Goal: Task Accomplishment & Management: Complete application form

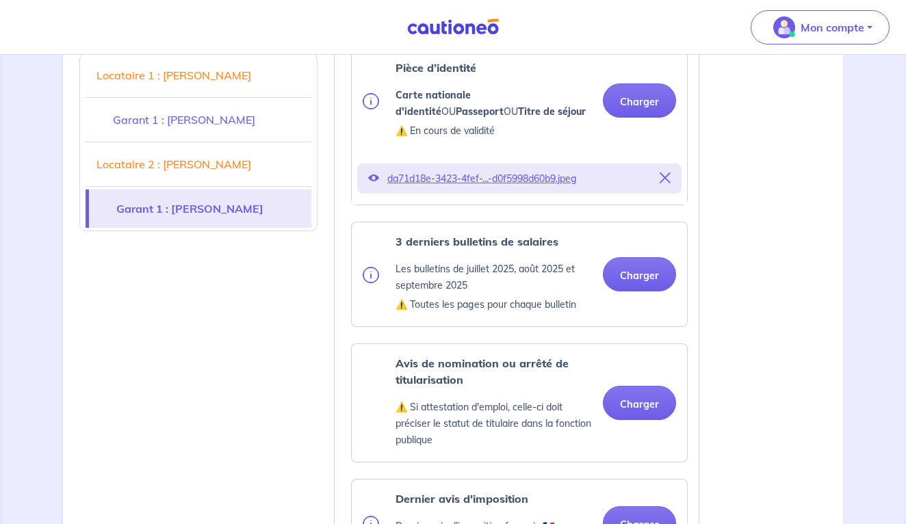
scroll to position [3073, 0]
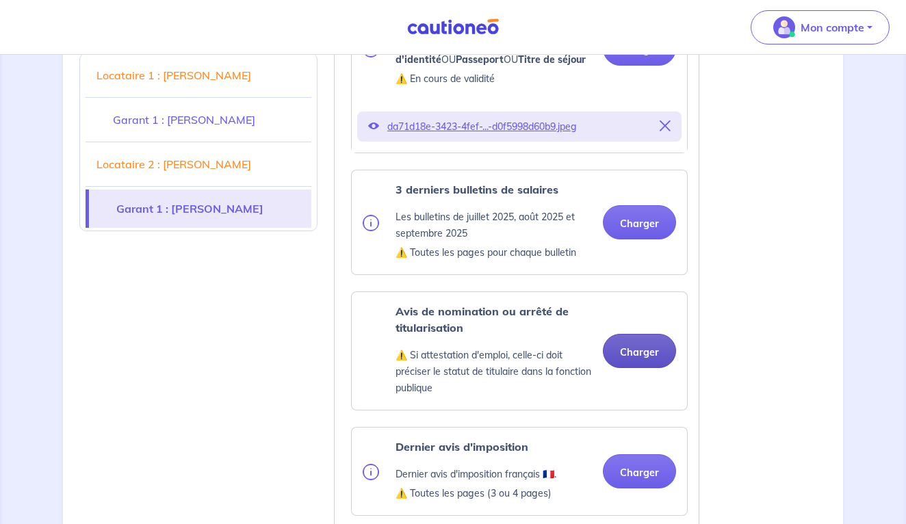
click at [646, 334] on button "Charger" at bounding box center [639, 351] width 73 height 34
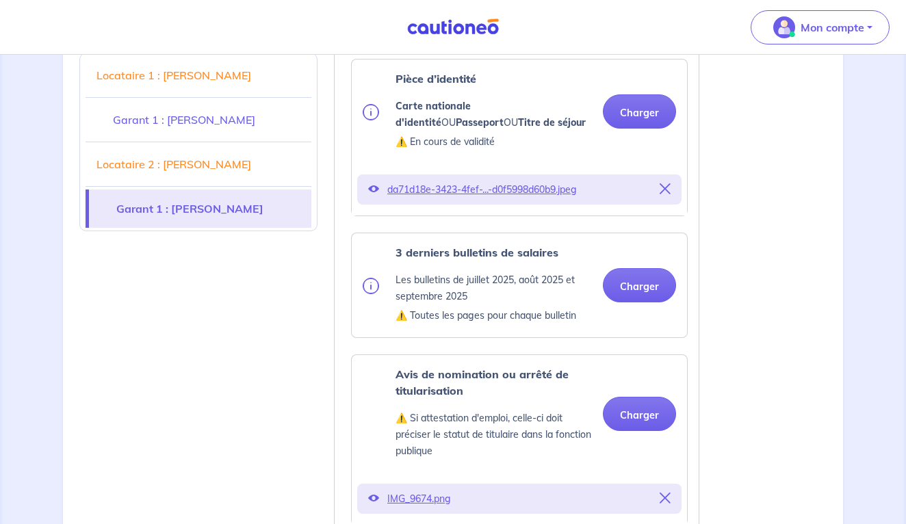
scroll to position [3012, 0]
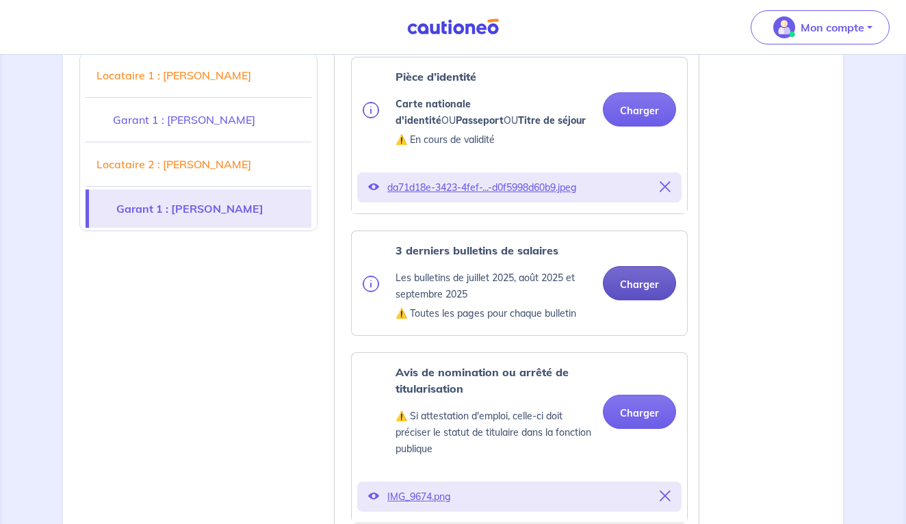
click at [641, 273] on button "Charger" at bounding box center [639, 283] width 73 height 34
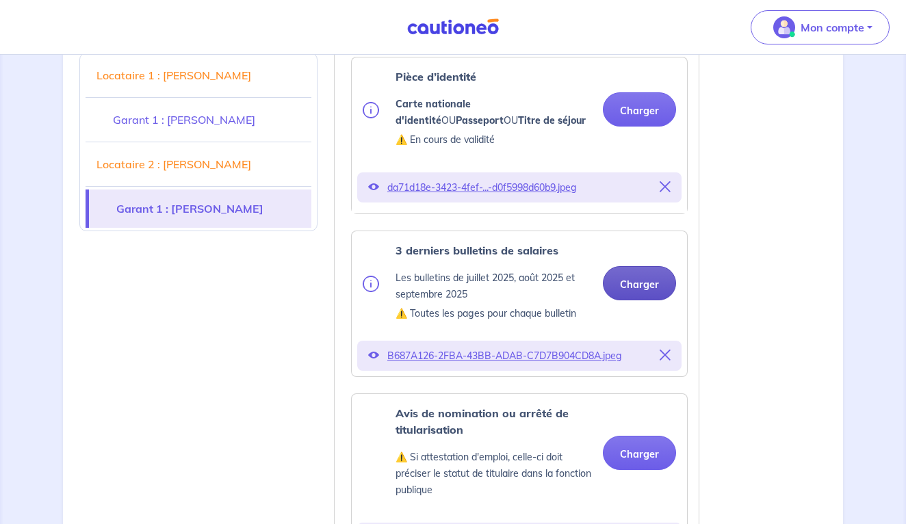
click at [638, 266] on button "Charger" at bounding box center [639, 283] width 73 height 34
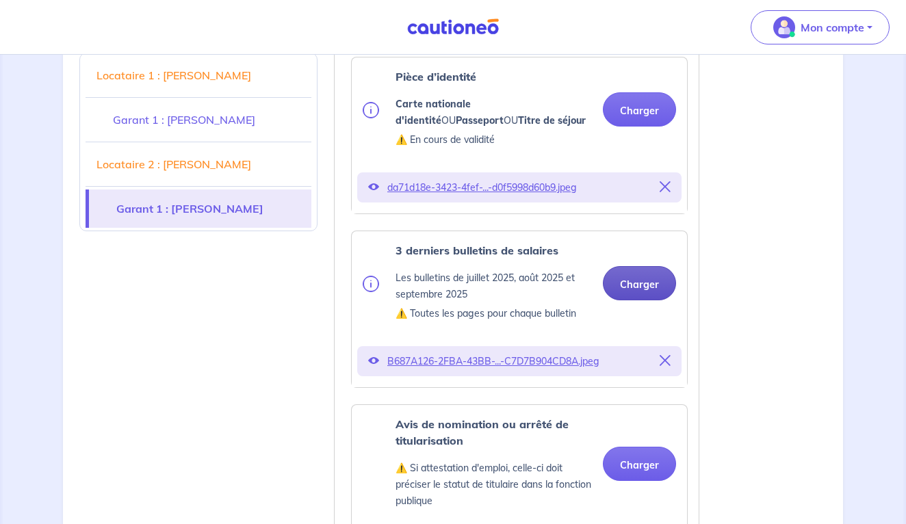
click at [648, 266] on button "Charger" at bounding box center [639, 283] width 73 height 34
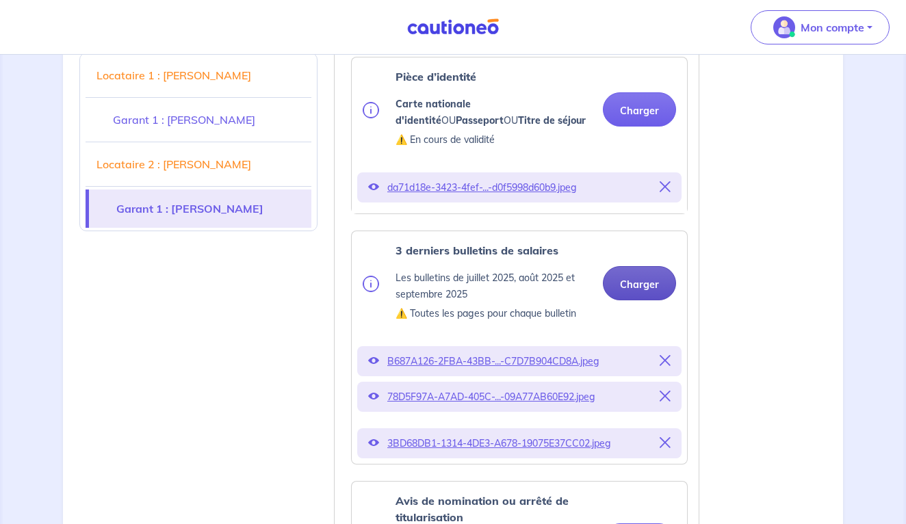
click at [662, 266] on button "Charger" at bounding box center [639, 283] width 73 height 34
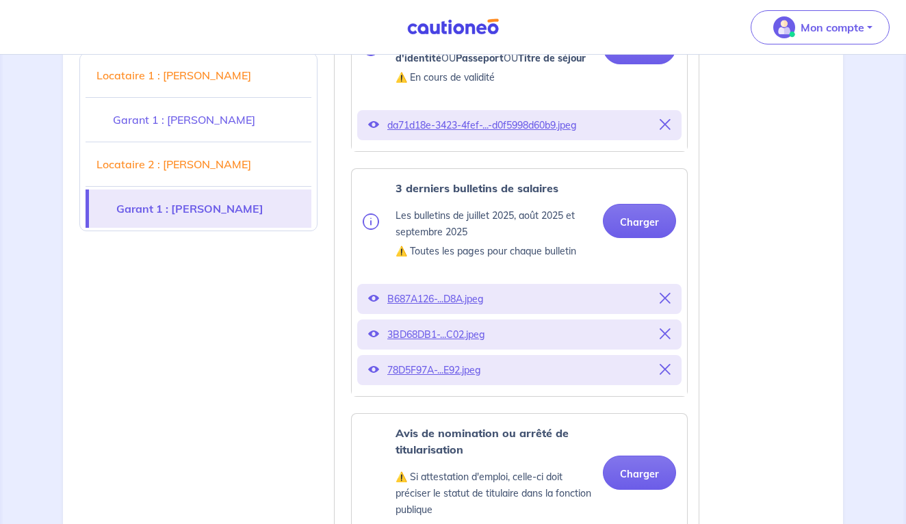
scroll to position [3086, 0]
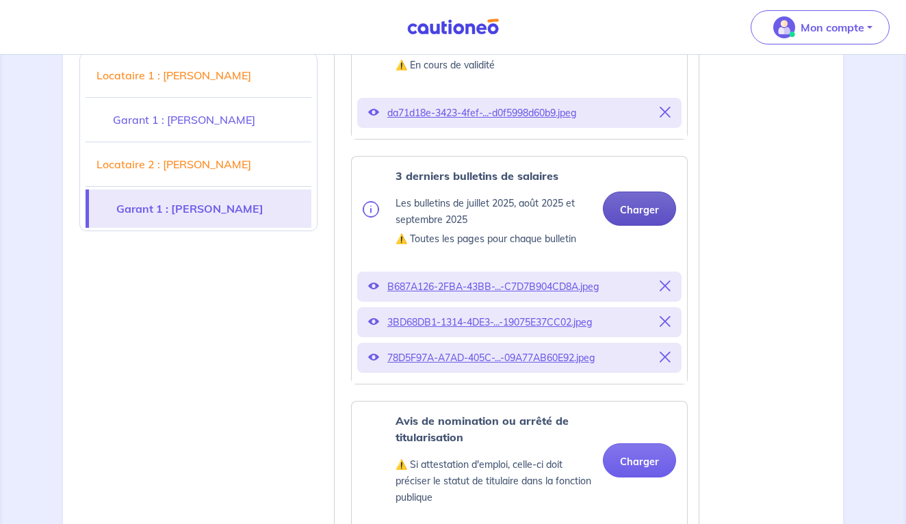
click at [651, 192] on button "Charger" at bounding box center [639, 209] width 73 height 34
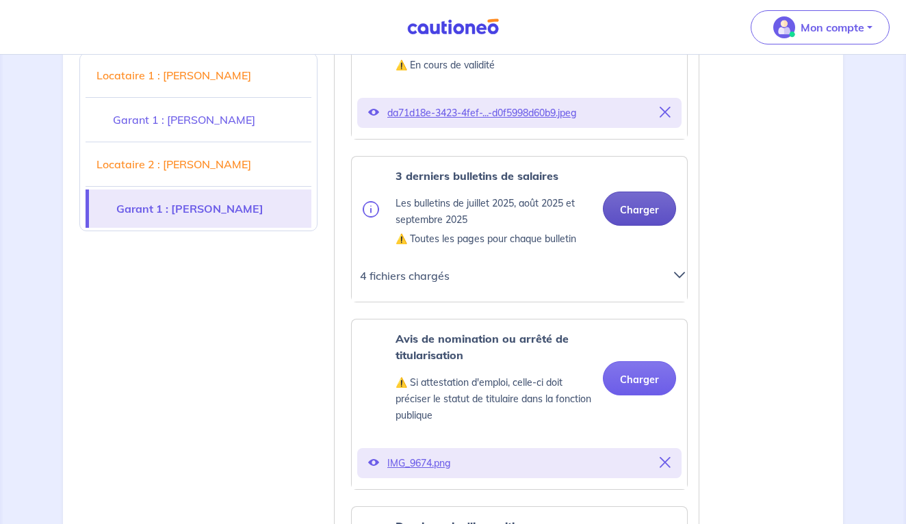
click at [648, 194] on button "Charger" at bounding box center [639, 209] width 73 height 34
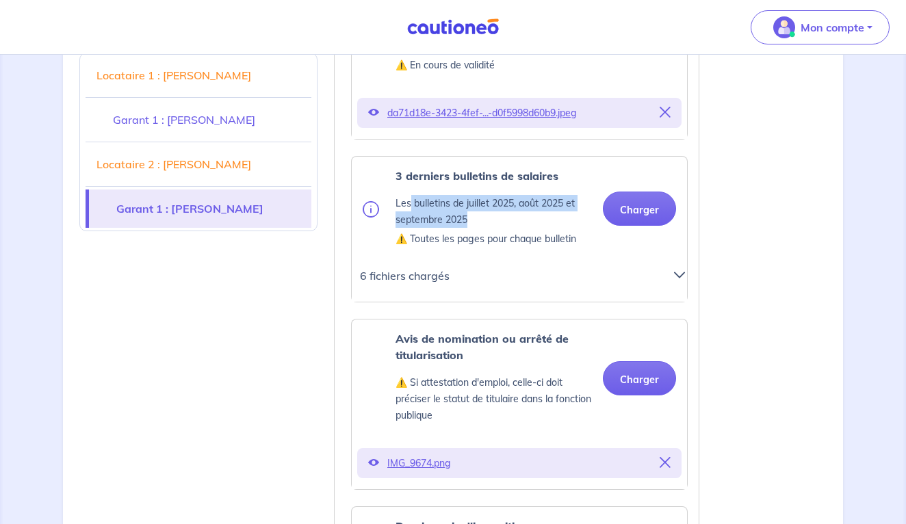
drag, startPoint x: 411, startPoint y: 190, endPoint x: 507, endPoint y: 196, distance: 95.3
click at [507, 196] on p "Les bulletins de juillet 2025, août 2025 et septembre 2025" at bounding box center [494, 211] width 196 height 33
click at [682, 270] on icon at bounding box center [679, 275] width 11 height 11
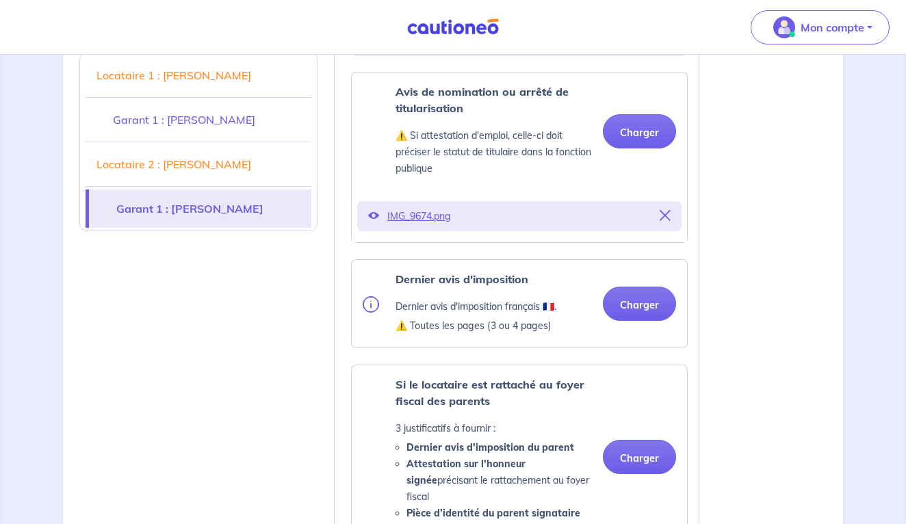
scroll to position [3607, 0]
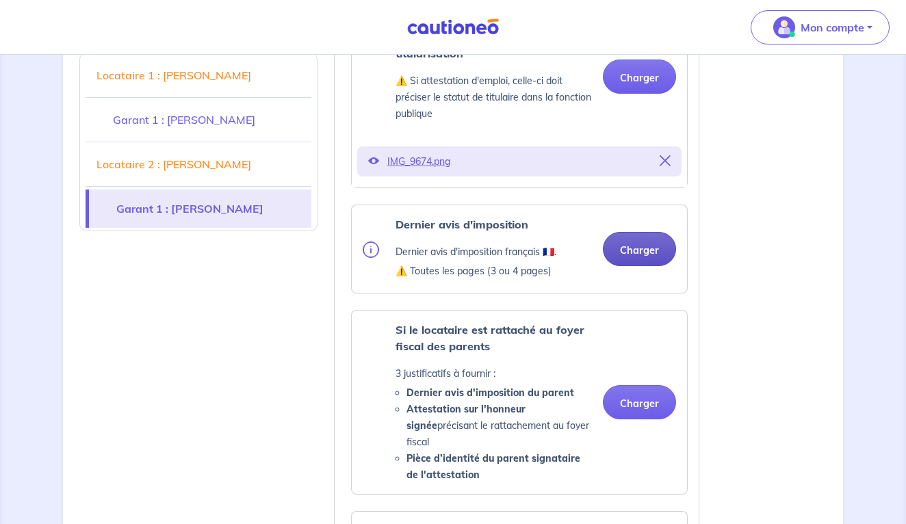
click at [641, 238] on button "Charger" at bounding box center [639, 249] width 73 height 34
click at [649, 232] on button "Charger" at bounding box center [639, 249] width 73 height 34
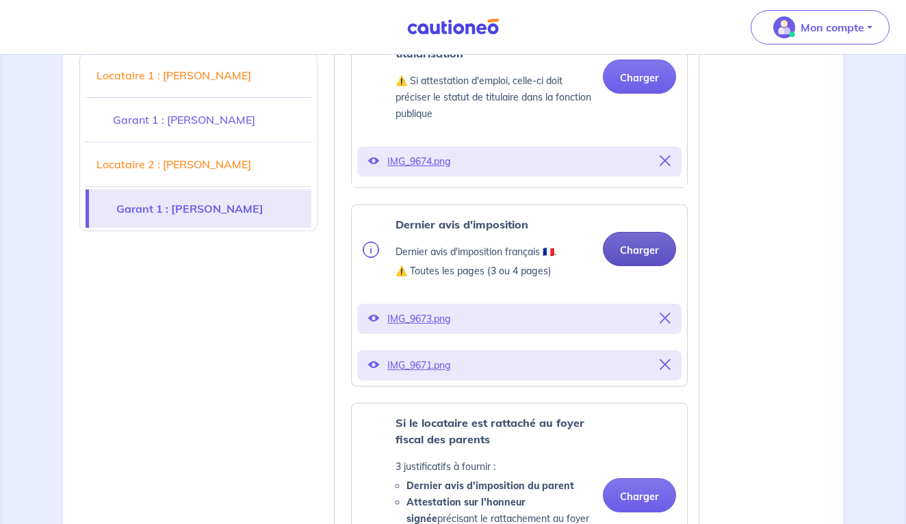
click at [649, 232] on button "Charger" at bounding box center [639, 249] width 73 height 34
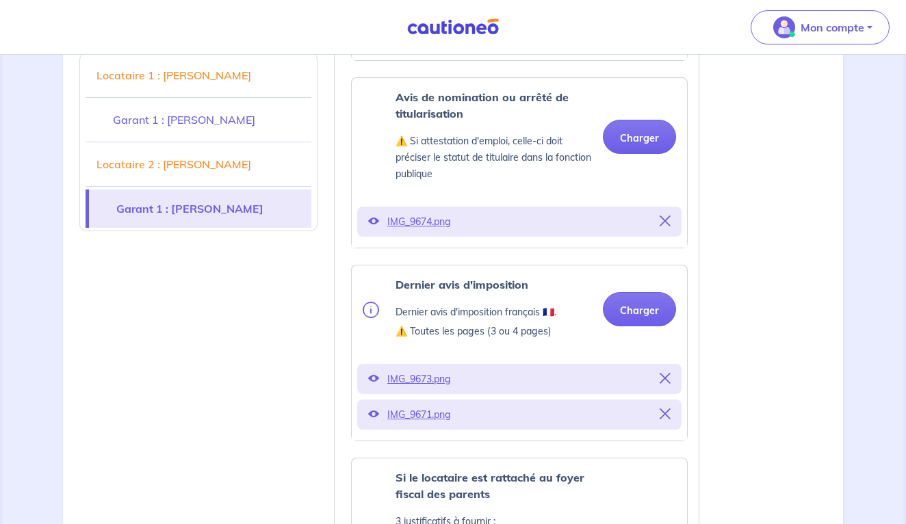
scroll to position [3531, 0]
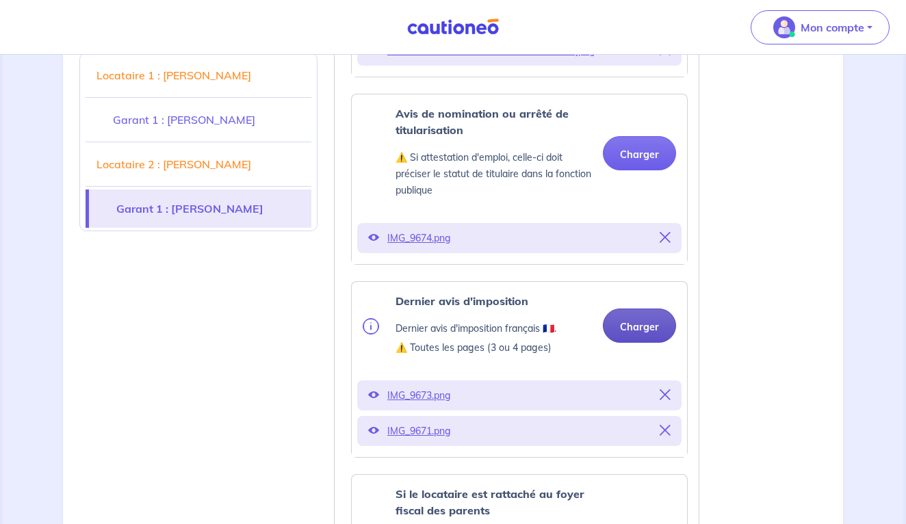
click at [643, 321] on button "Charger" at bounding box center [639, 326] width 73 height 34
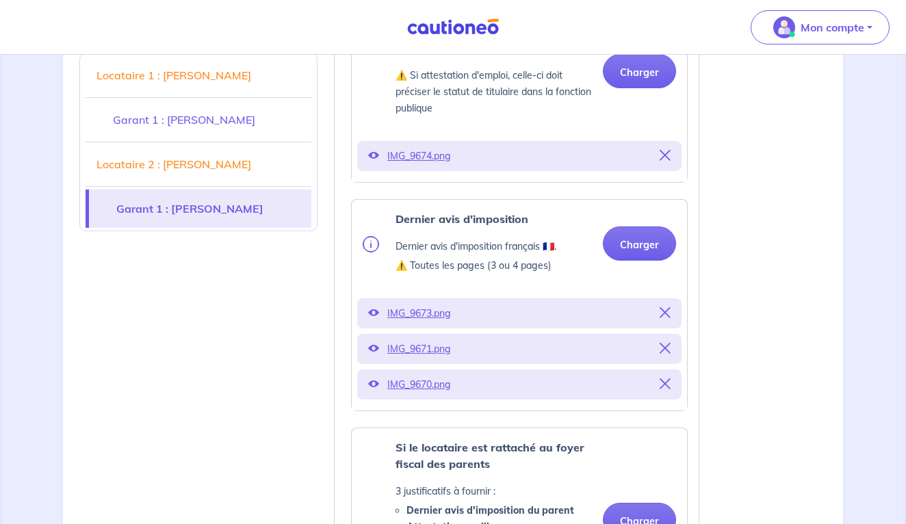
scroll to position [3736, 0]
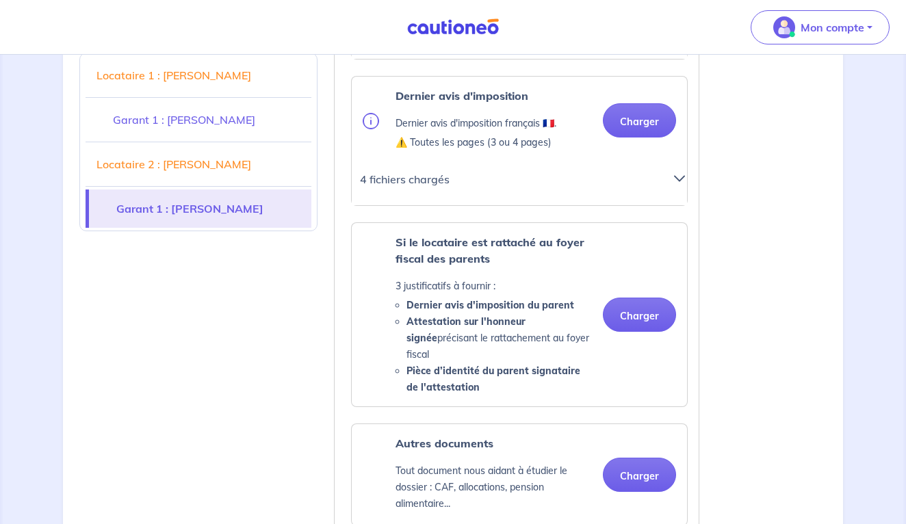
click at [676, 173] on icon at bounding box center [679, 178] width 11 height 11
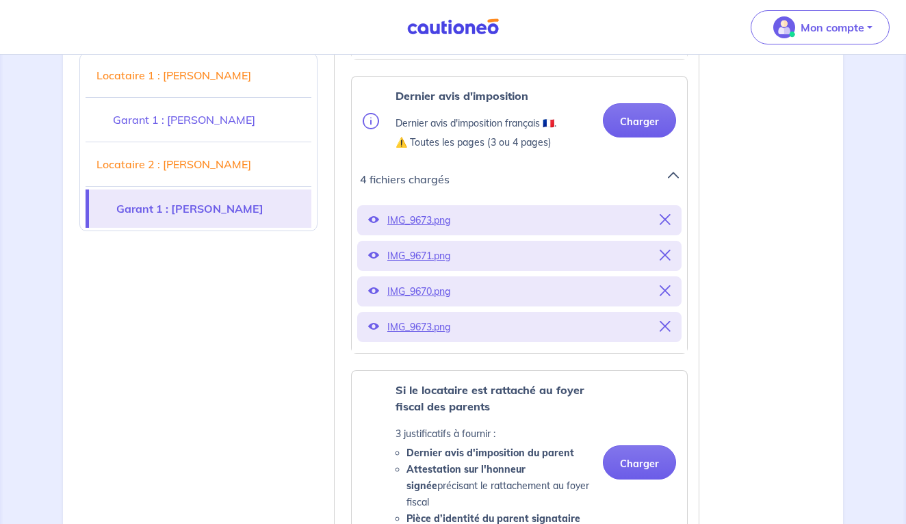
click at [429, 211] on p "IMG_9673.png" at bounding box center [519, 220] width 264 height 19
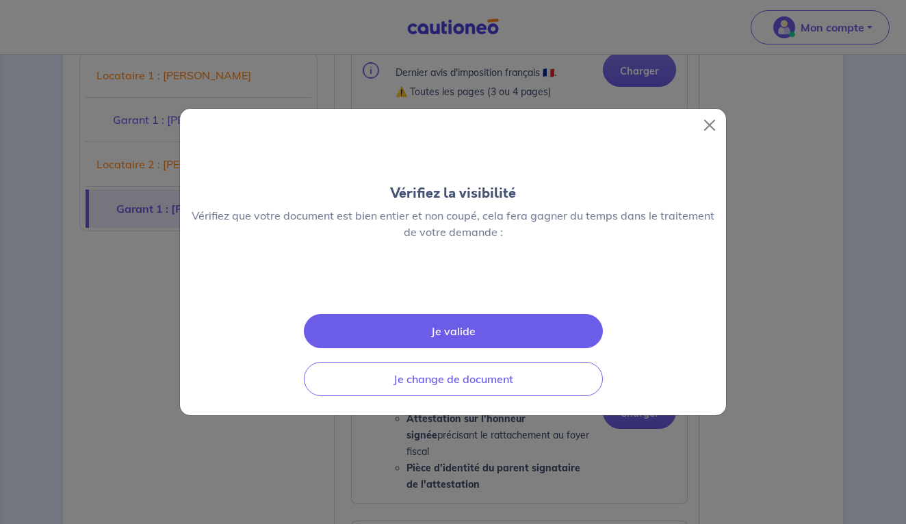
scroll to position [27, 0]
click at [710, 114] on button "Close" at bounding box center [710, 125] width 22 height 22
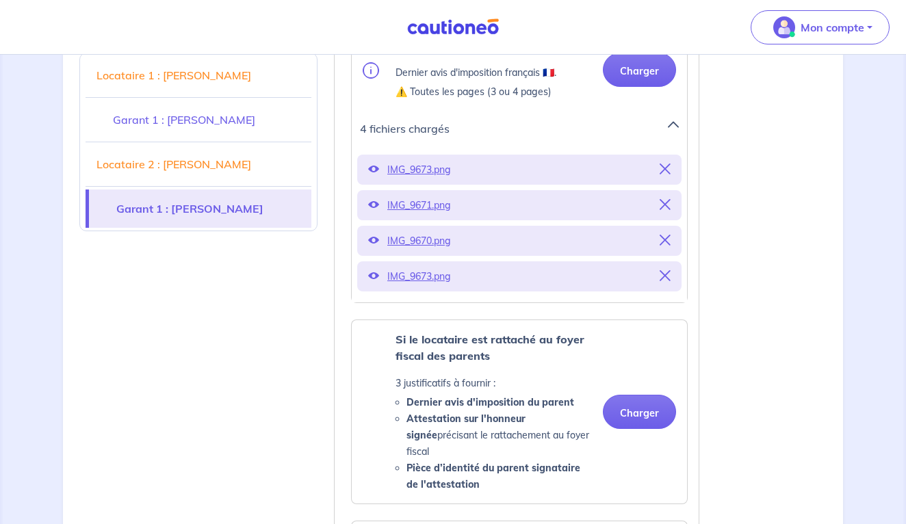
click at [665, 164] on icon at bounding box center [665, 169] width 11 height 11
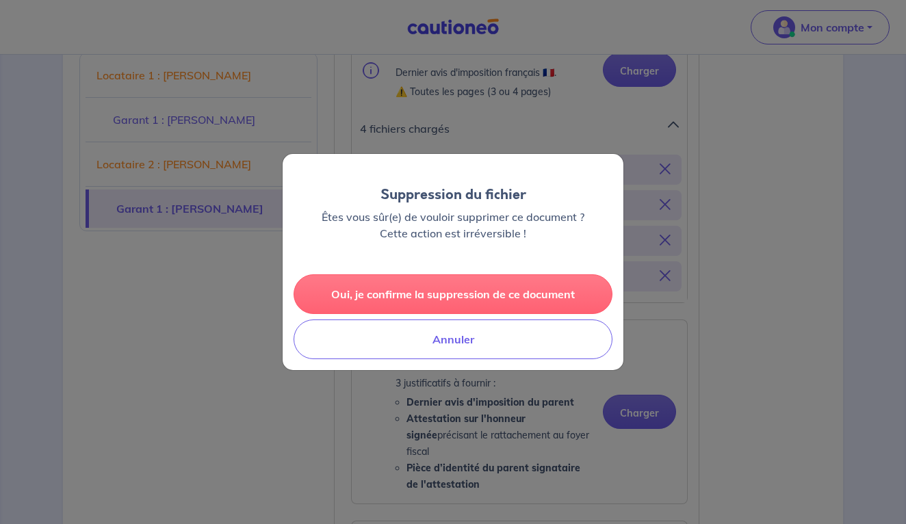
click at [494, 292] on button "Oui, je confirme la suppression de ce document" at bounding box center [453, 294] width 319 height 40
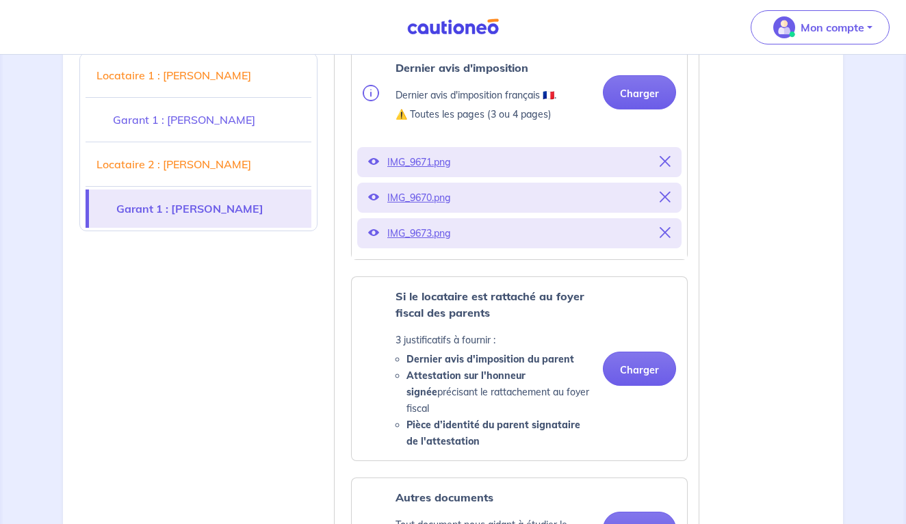
scroll to position [3759, 0]
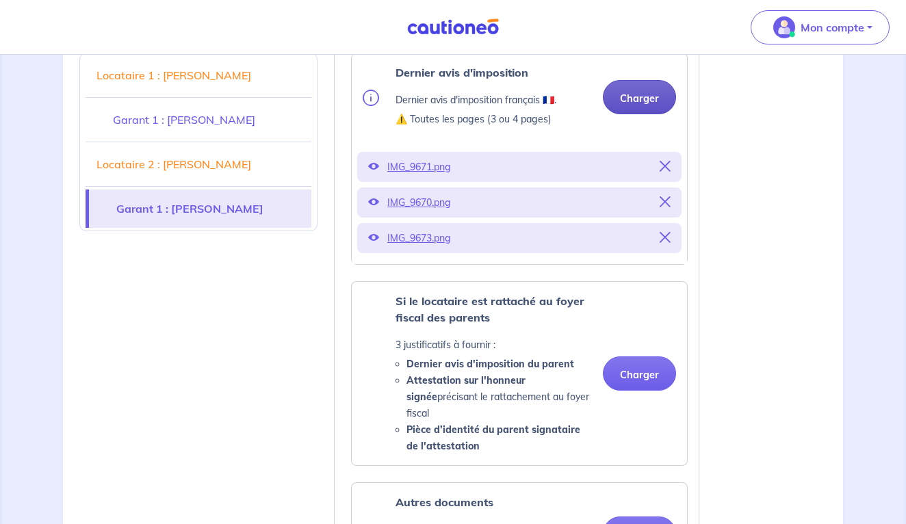
click at [656, 90] on button "Charger" at bounding box center [639, 97] width 73 height 34
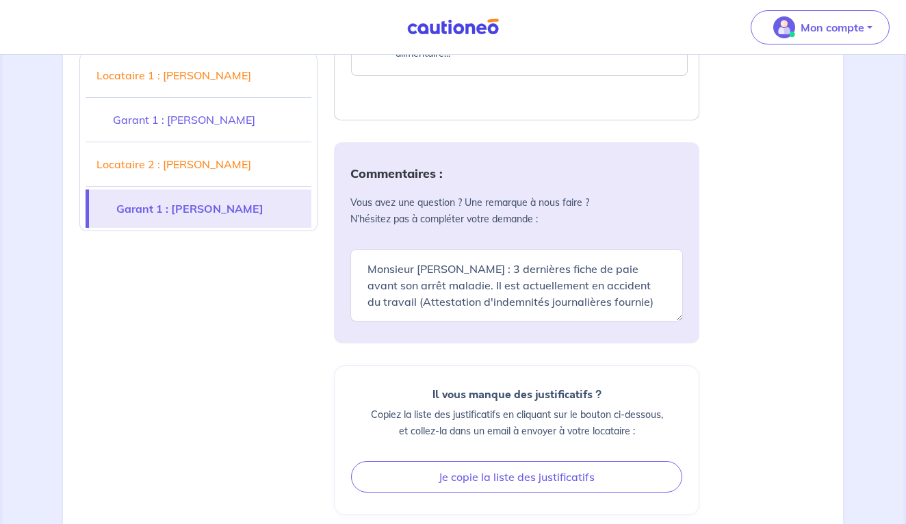
scroll to position [4359, 0]
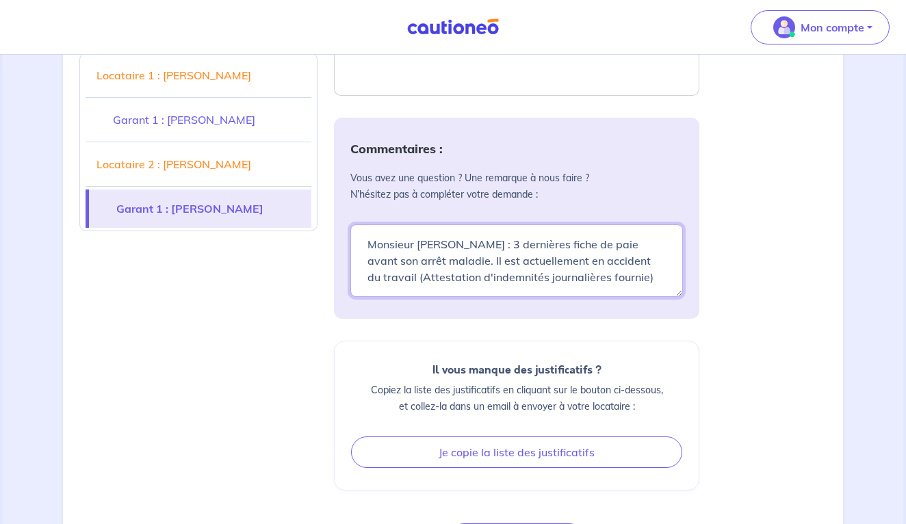
click at [391, 229] on textarea "Monsieur [PERSON_NAME] : 3 dernières fiche de paie avant son arrêt maladie. Il …" at bounding box center [516, 261] width 333 height 73
drag, startPoint x: 391, startPoint y: 229, endPoint x: 361, endPoint y: 230, distance: 29.4
click at [361, 230] on textarea "Monsieur [PERSON_NAME] : 3 dernières fiche de paie avant son arrêt maladie. Il …" at bounding box center [516, 261] width 333 height 73
drag, startPoint x: 361, startPoint y: 230, endPoint x: 435, endPoint y: 229, distance: 73.9
click at [435, 229] on textarea "Monsieur [PERSON_NAME] : 3 dernières fiche de paie avant son arrêt maladie. Il …" at bounding box center [516, 261] width 333 height 73
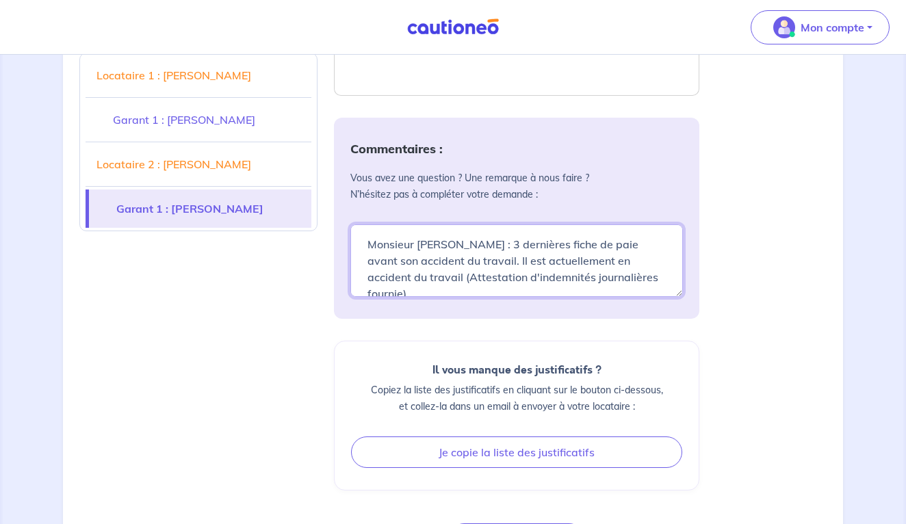
click at [637, 242] on textarea "Monsieur [PERSON_NAME] : 3 dernières fiche de paie avant son accident du travai…" at bounding box center [516, 261] width 333 height 73
click at [632, 243] on textarea "Monsieur [PERSON_NAME] : 3 dernières fiche de paie avant son accident du travai…" at bounding box center [516, 261] width 333 height 73
click at [635, 243] on textarea "Monsieur [PERSON_NAME] : 3 dernières fiche de paie avant son accident du travai…" at bounding box center [516, 261] width 333 height 73
click at [631, 244] on textarea "Monsieur [PERSON_NAME] : 3 dernières fiche de paie avant son accident du travai…" at bounding box center [516, 261] width 333 height 73
click at [648, 248] on textarea "Monsieur [PERSON_NAME] : 3 dernières fiche de paie avant son accident du travai…" at bounding box center [516, 261] width 333 height 73
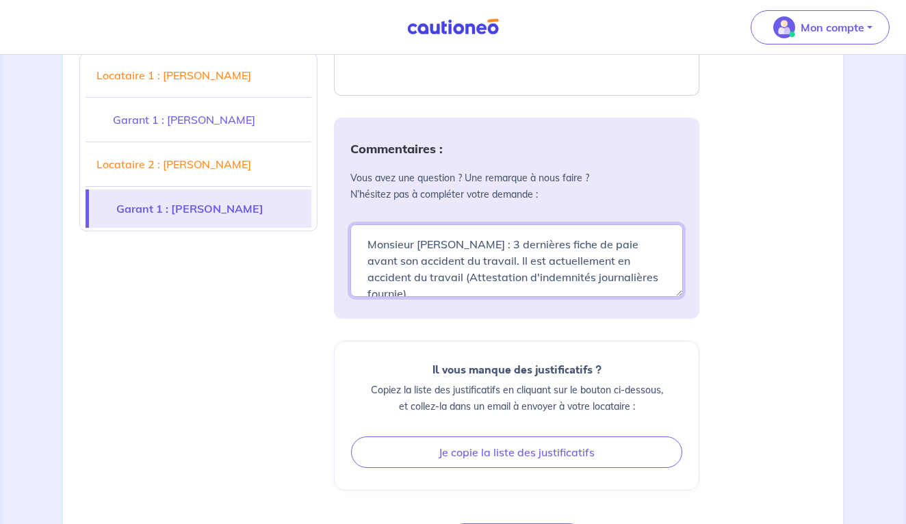
click at [628, 244] on textarea "Monsieur [PERSON_NAME] : 3 dernières fiche de paie avant son accident du travai…" at bounding box center [516, 261] width 333 height 73
click at [651, 248] on textarea "Monsieur [PERSON_NAME] : 3 dernières fiche de paie avant son accident du travai…" at bounding box center [516, 261] width 333 height 73
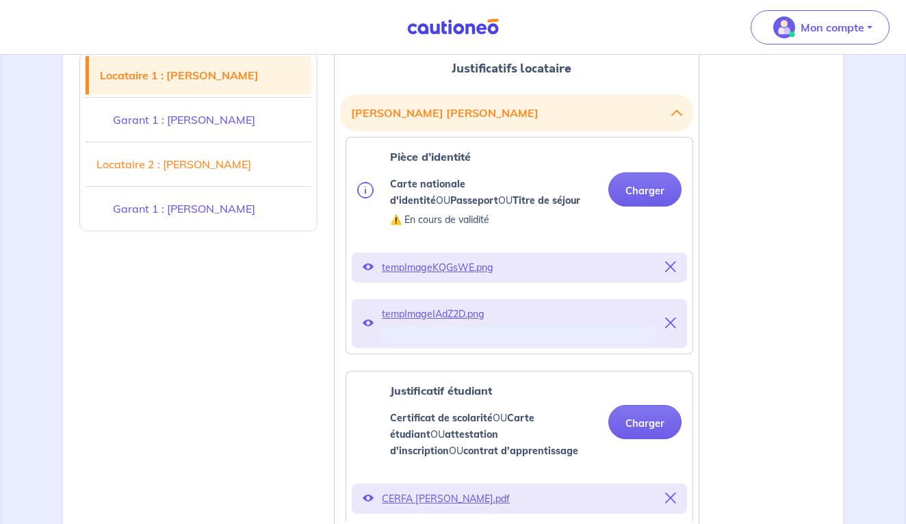
scroll to position [372, 0]
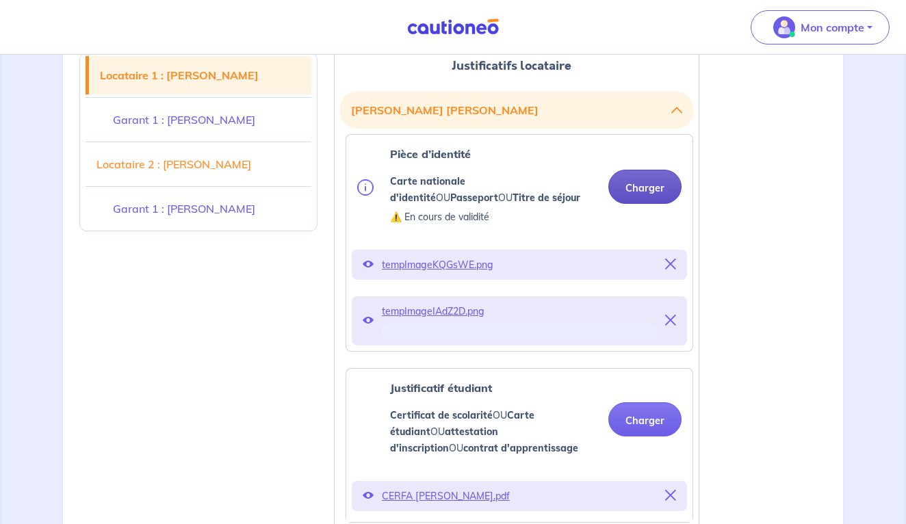
click at [654, 188] on button "Charger" at bounding box center [645, 187] width 73 height 34
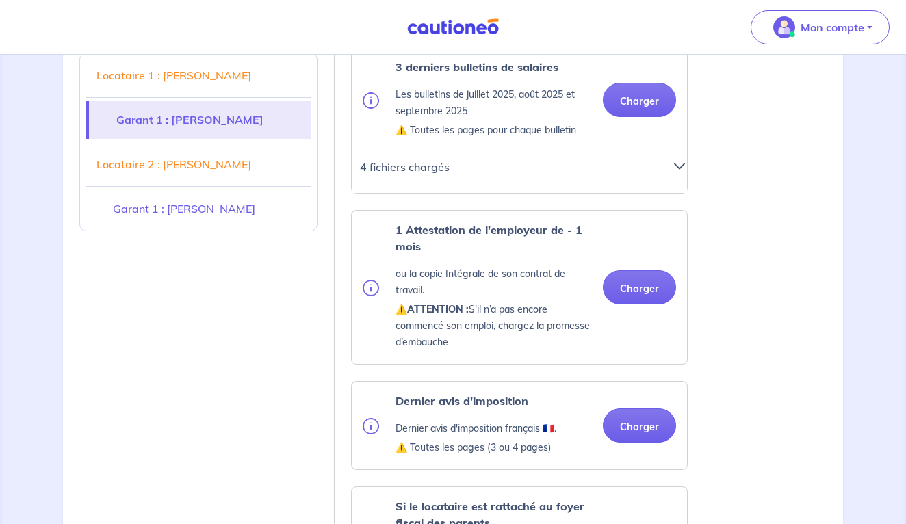
scroll to position [1450, 0]
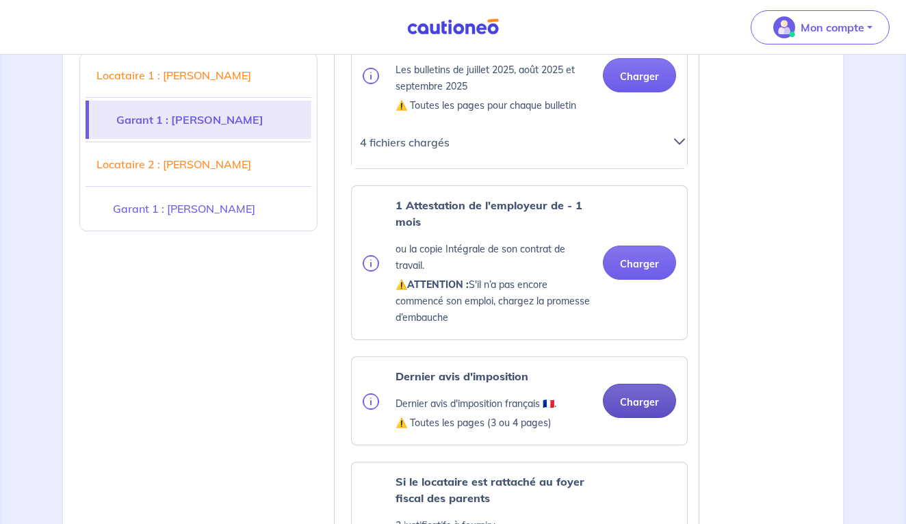
click at [632, 409] on button "Charger" at bounding box center [639, 401] width 73 height 34
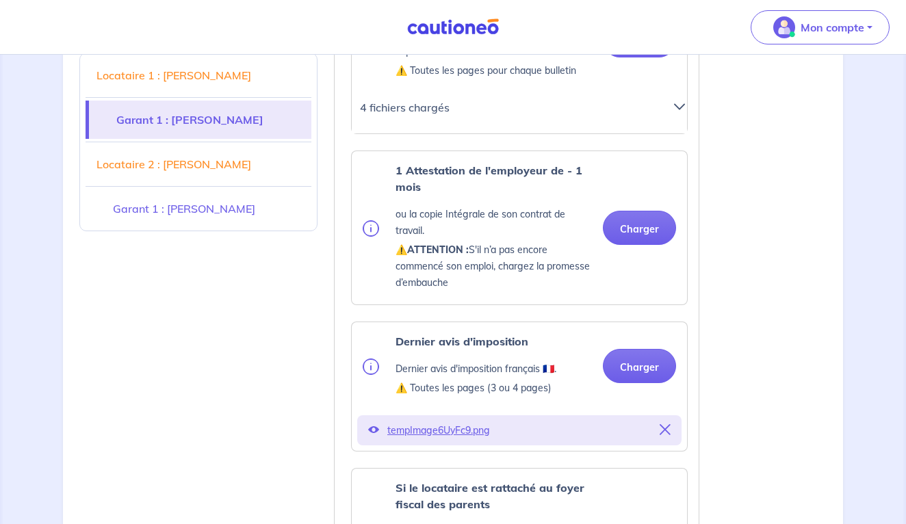
scroll to position [1544, 0]
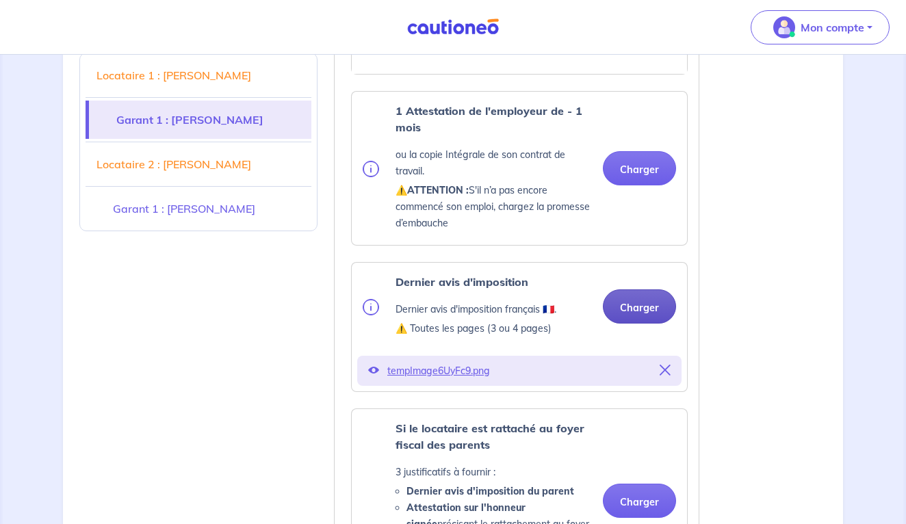
click at [652, 310] on button "Charger" at bounding box center [639, 307] width 73 height 34
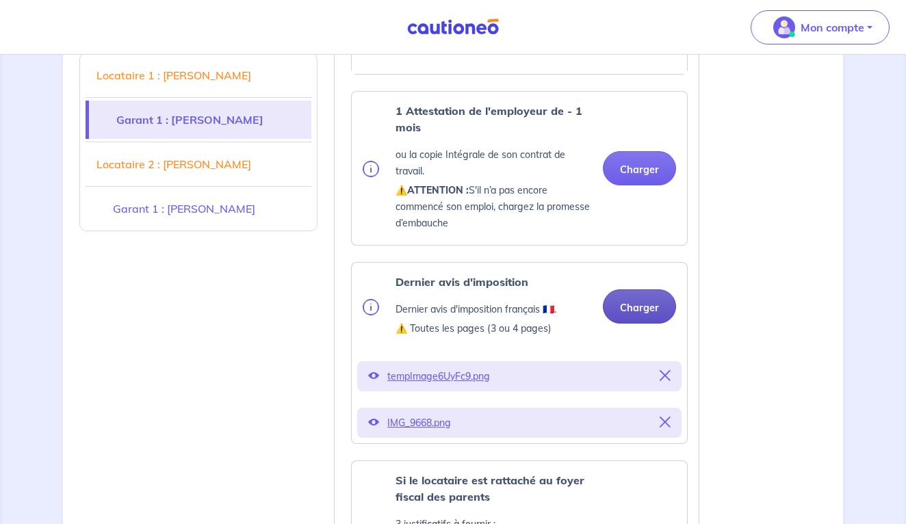
click at [647, 302] on button "Charger" at bounding box center [639, 307] width 73 height 34
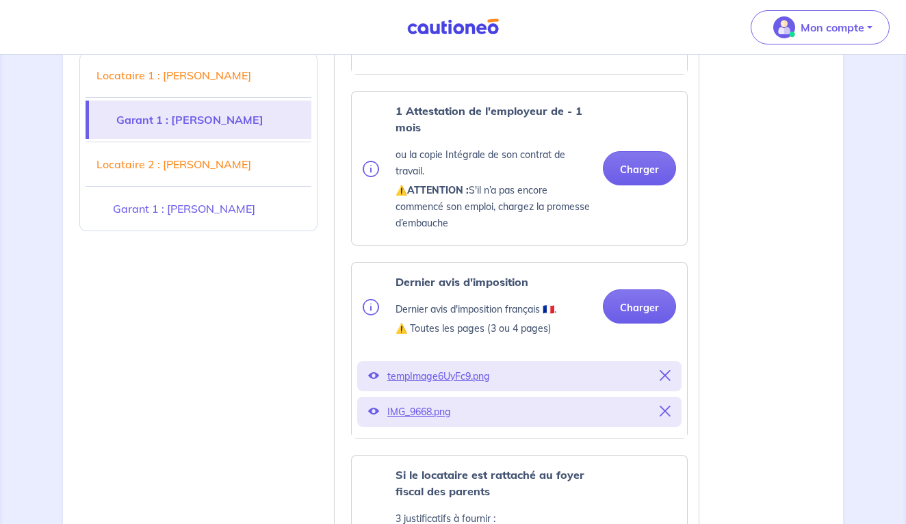
click at [449, 378] on p "tempImage6UyFc9.png" at bounding box center [519, 376] width 264 height 19
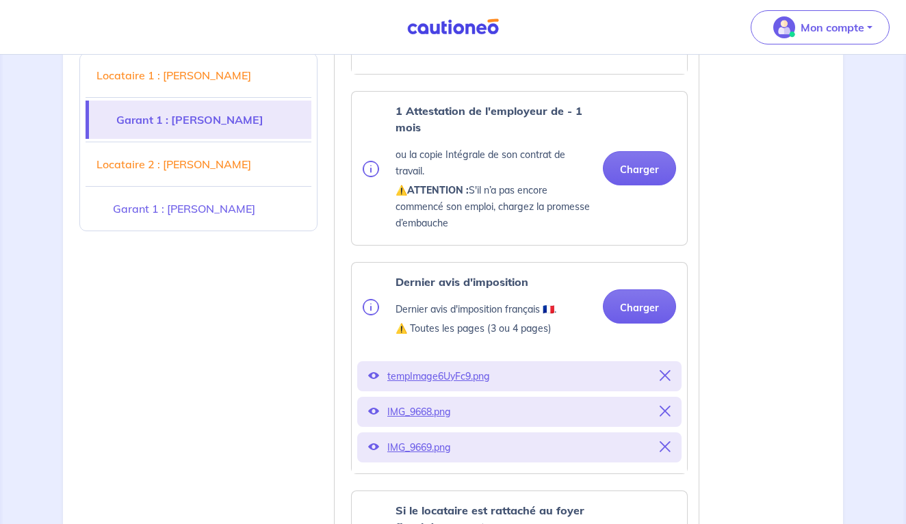
click at [433, 411] on p "IMG_9668.png" at bounding box center [519, 411] width 264 height 19
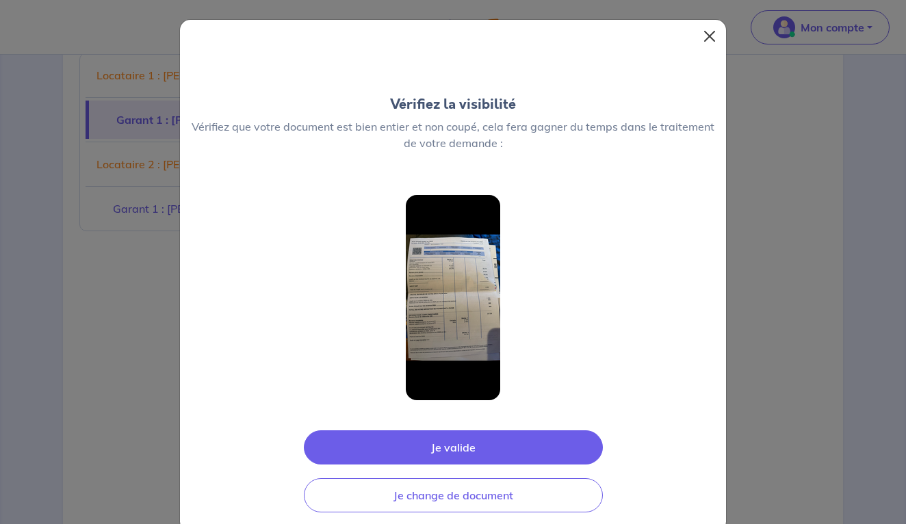
click at [711, 36] on button "Close" at bounding box center [710, 36] width 22 height 22
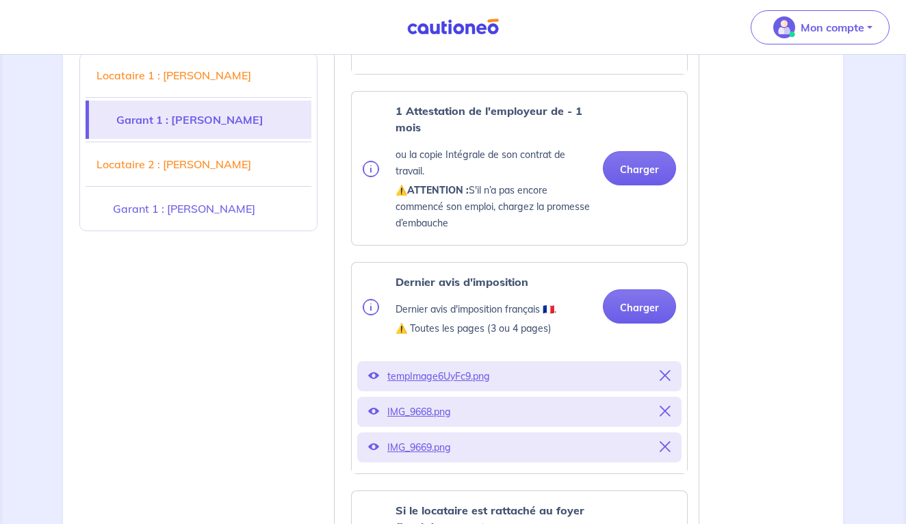
click at [444, 450] on p "IMG_9669.png" at bounding box center [519, 447] width 264 height 19
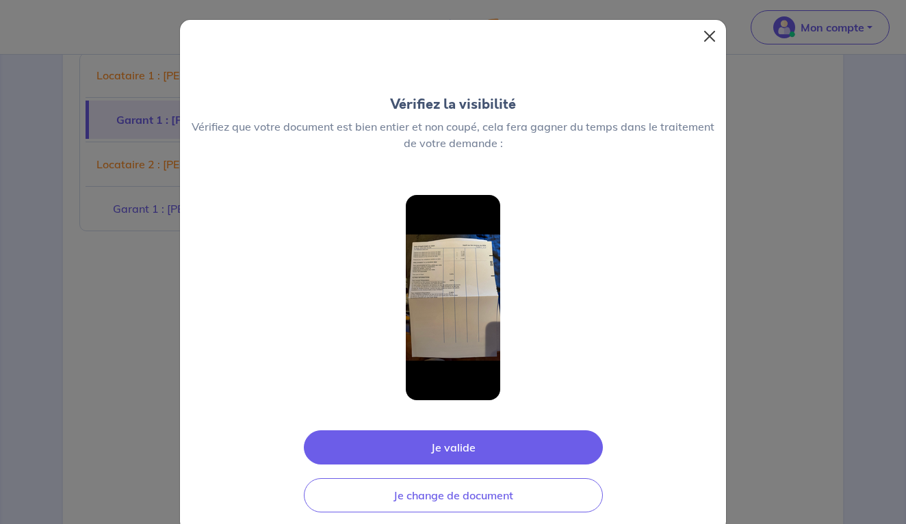
click at [713, 37] on button "Close" at bounding box center [710, 36] width 22 height 22
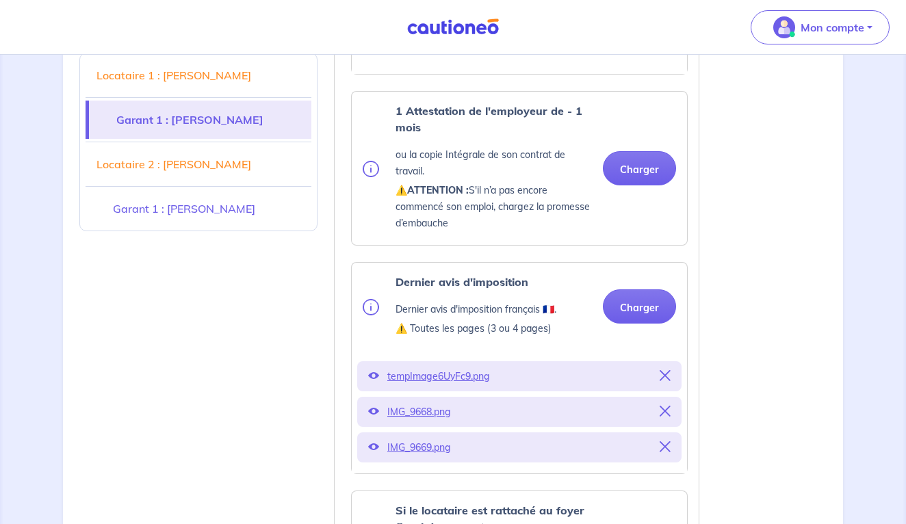
click at [434, 409] on p "IMG_9668.png" at bounding box center [519, 411] width 264 height 19
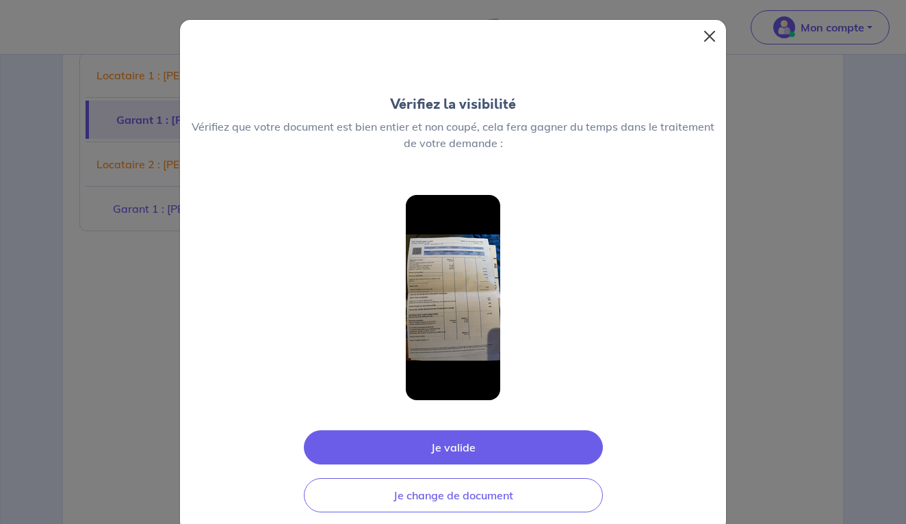
click at [707, 35] on button "Close" at bounding box center [710, 36] width 22 height 22
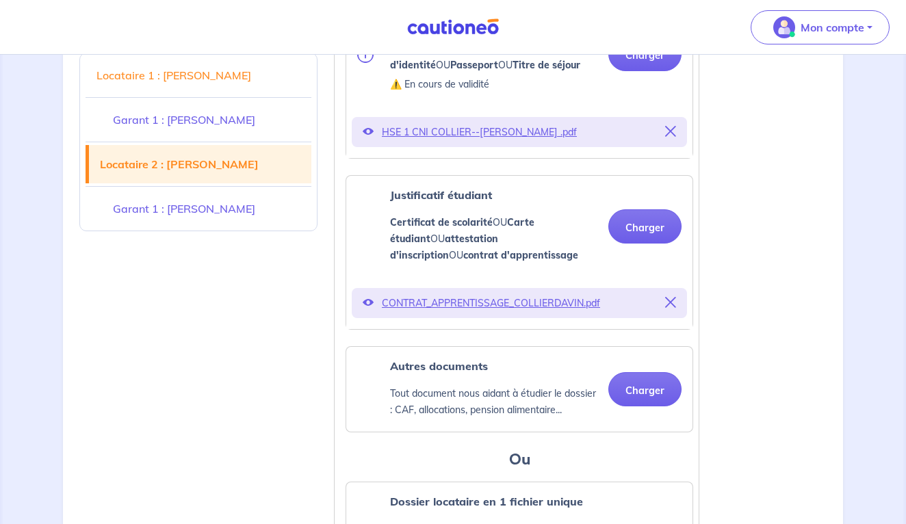
scroll to position [2496, 0]
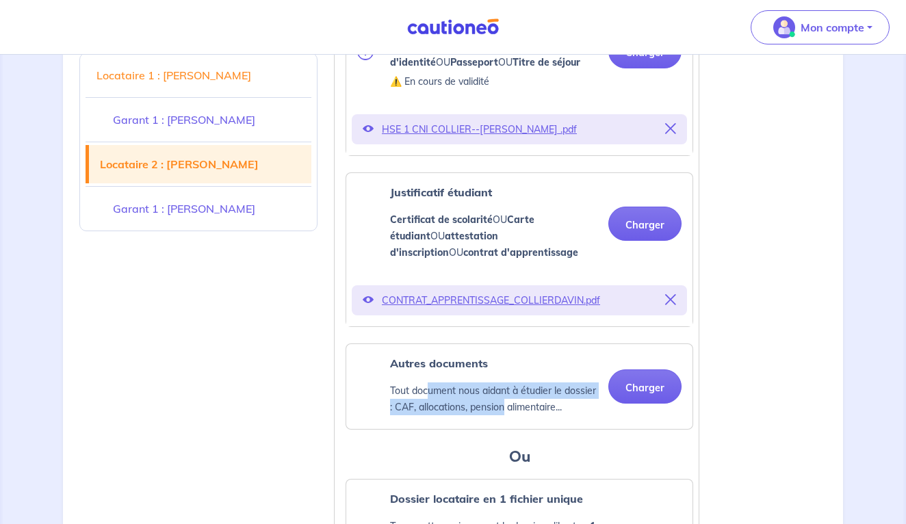
drag, startPoint x: 426, startPoint y: 372, endPoint x: 511, endPoint y: 381, distance: 85.4
click at [511, 384] on p "Tout document nous aidant à étudier le dossier : CAF, allocations, pension alim…" at bounding box center [493, 399] width 207 height 33
click at [511, 383] on p "Tout document nous aidant à étudier le dossier : CAF, allocations, pension alim…" at bounding box center [493, 399] width 207 height 33
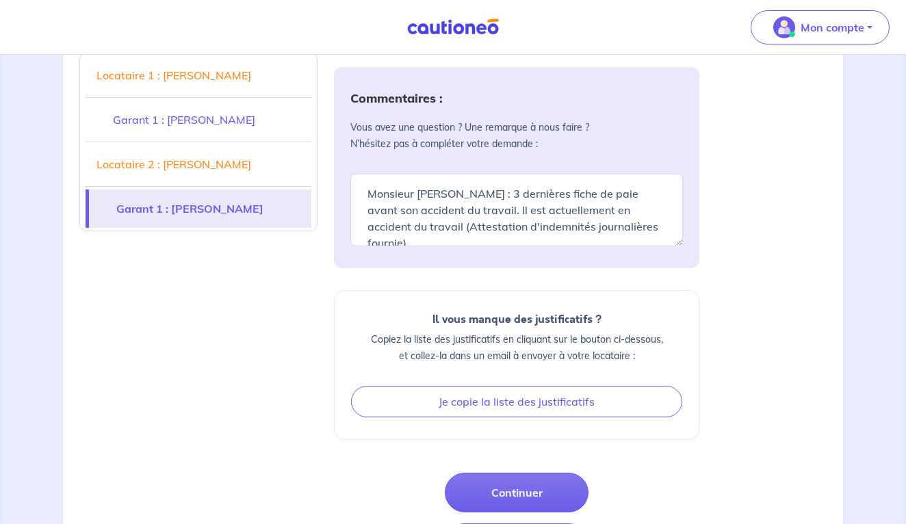
scroll to position [4565, 0]
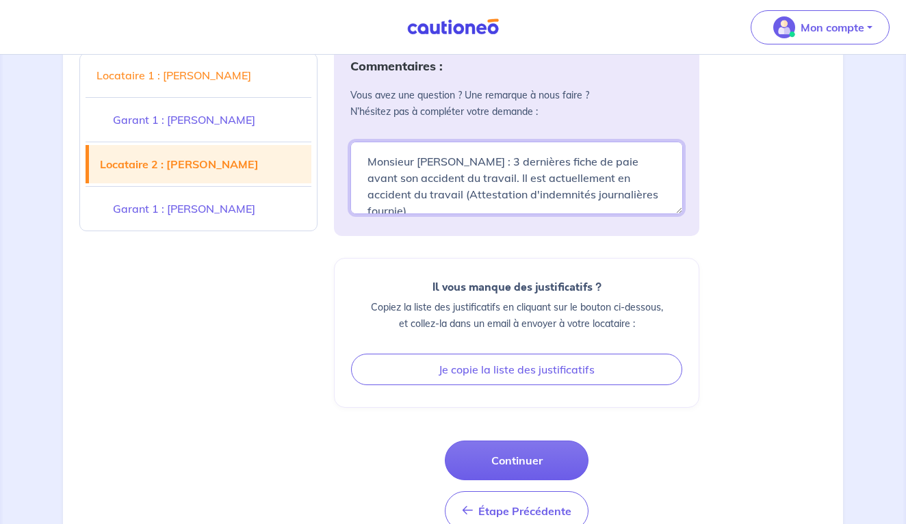
click at [648, 166] on textarea "Monsieur [PERSON_NAME] : 3 dernières fiche de paie avant son accident du travai…" at bounding box center [516, 178] width 333 height 73
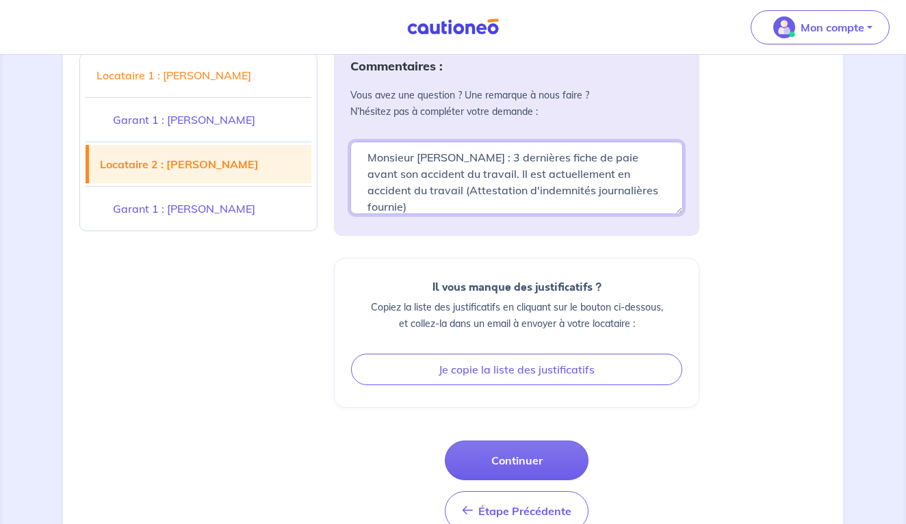
scroll to position [0, 0]
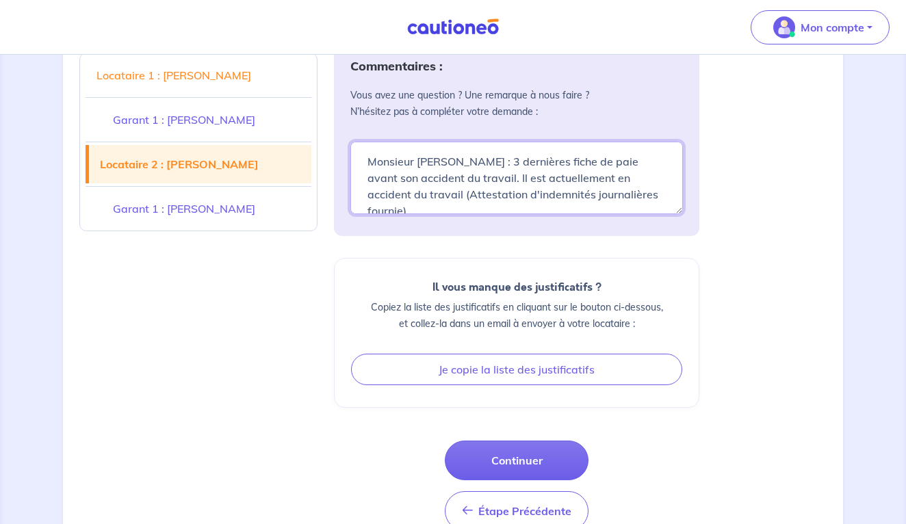
click at [482, 142] on textarea "Monsieur [PERSON_NAME] : 3 dernières fiche de paie avant son accident du travai…" at bounding box center [516, 178] width 333 height 73
click at [664, 168] on textarea "Monsieur [PERSON_NAME] : 3 dernières fiche de paie avant son accident du travai…" at bounding box center [516, 178] width 333 height 73
drag, startPoint x: 370, startPoint y: 144, endPoint x: 462, endPoint y: 145, distance: 92.4
click at [462, 145] on textarea "Monsieur [PERSON_NAME] : 3 dernières fiche de paie avant son accident du travai…" at bounding box center [516, 178] width 333 height 73
type textarea "Monsieur [PERSON_NAME] : 3 dernières fiche de paie avant son arrêt maladie. Il …"
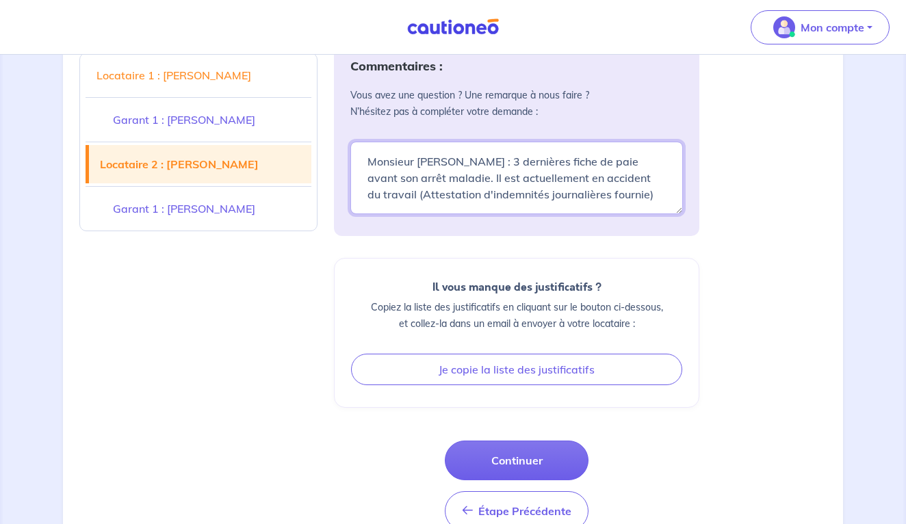
click at [619, 164] on textarea "Monsieur [PERSON_NAME] : 3 dernières fiche de paie avant son accident du travai…" at bounding box center [516, 178] width 333 height 73
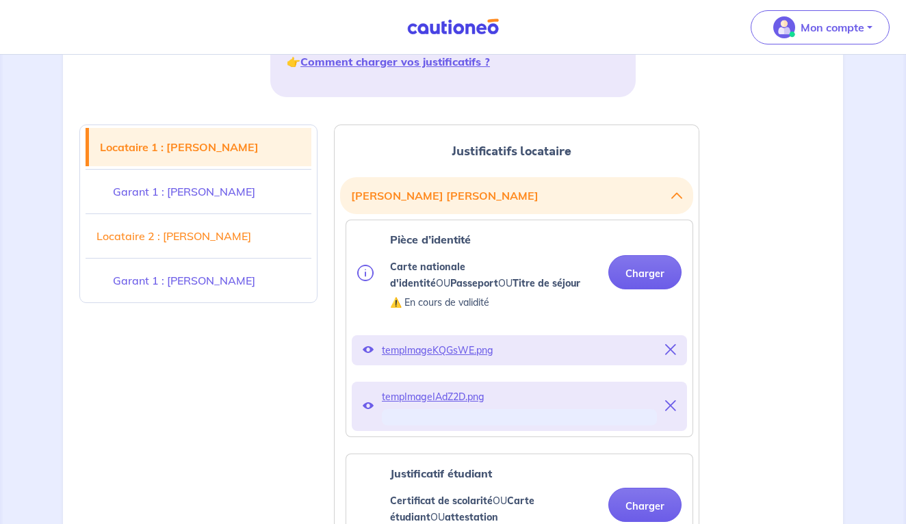
scroll to position [285, 0]
